Goal: Check status: Check status

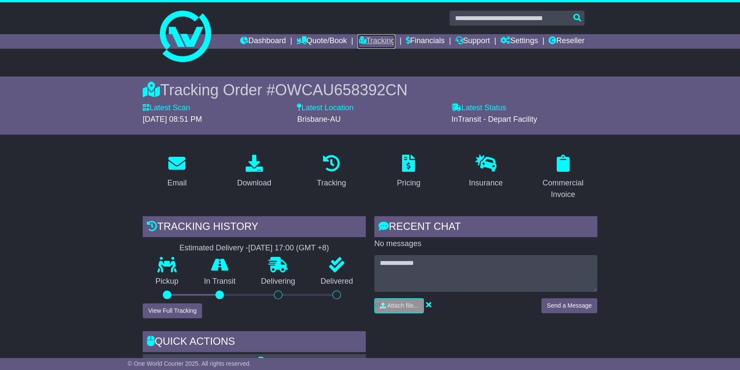
click at [375, 39] on link "Tracking" at bounding box center [377, 41] width 38 height 15
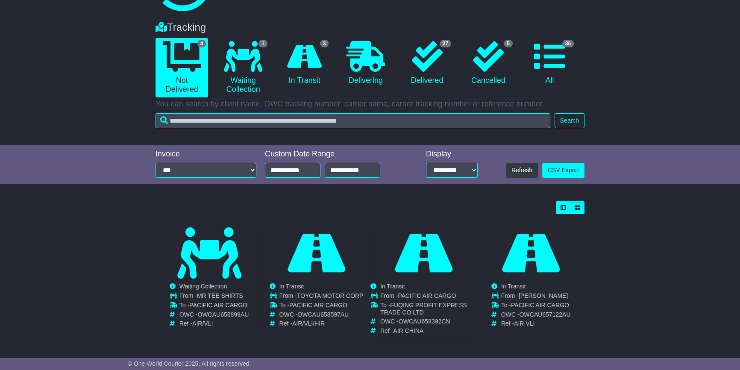
scroll to position [51, 0]
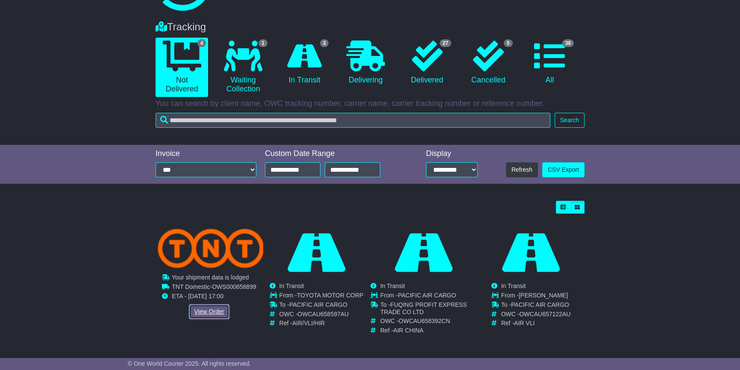
click at [206, 308] on link "View Order" at bounding box center [209, 311] width 41 height 15
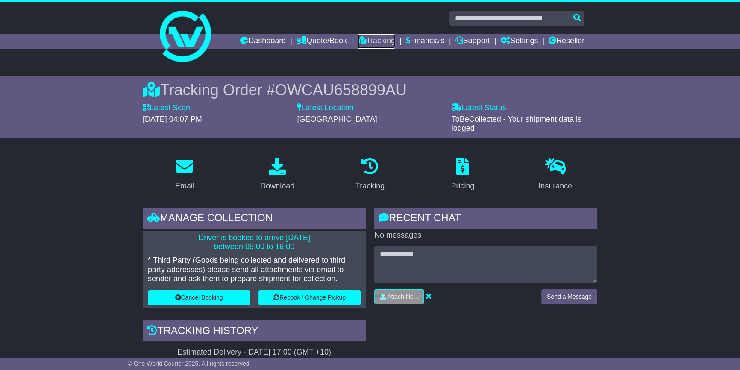
click at [379, 35] on link "Tracking" at bounding box center [377, 41] width 38 height 15
